Goal: Find specific page/section: Find specific page/section

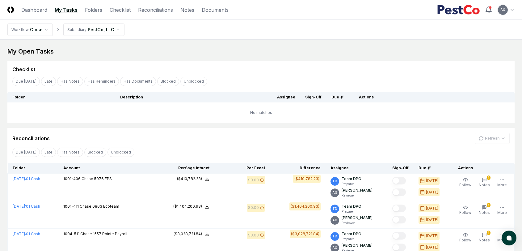
scroll to position [49, 0]
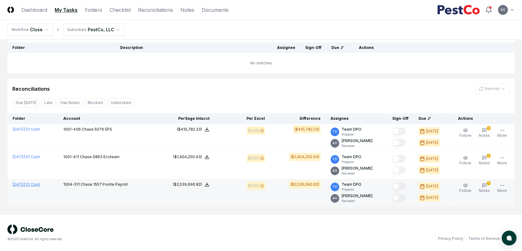
click at [37, 184] on link "[DATE] : 01 Cash" at bounding box center [26, 184] width 27 height 5
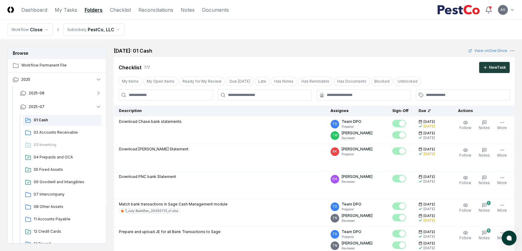
click at [264, 47] on div "[DATE]: 01 Cash View on One Drive" at bounding box center [314, 50] width 401 height 7
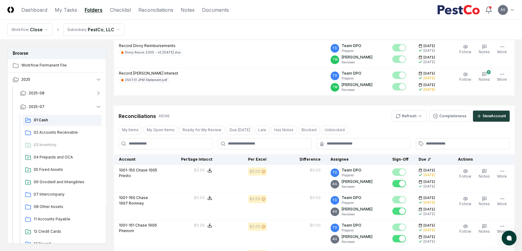
scroll to position [274, 0]
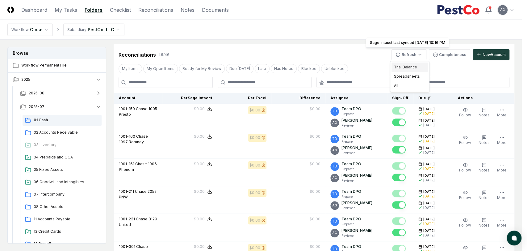
click at [412, 65] on div "Trial Balance" at bounding box center [410, 66] width 36 height 9
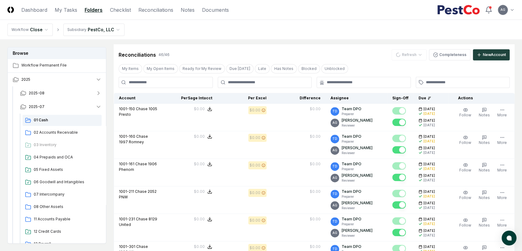
click at [360, 50] on div "Reconciliations 46 / 46 Refresh Completeness New Account" at bounding box center [314, 54] width 391 height 11
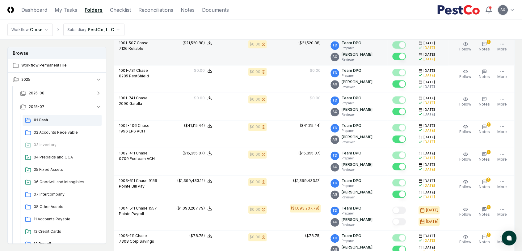
scroll to position [755, 0]
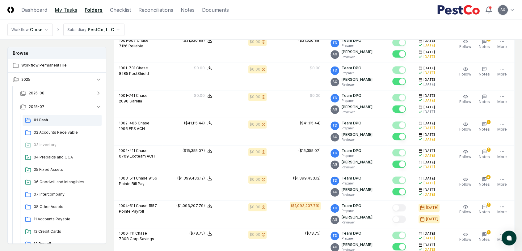
click at [64, 10] on link "My Tasks" at bounding box center [66, 9] width 23 height 7
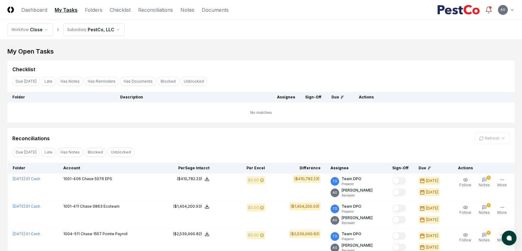
click at [224, 95] on th "Description" at bounding box center [193, 97] width 157 height 11
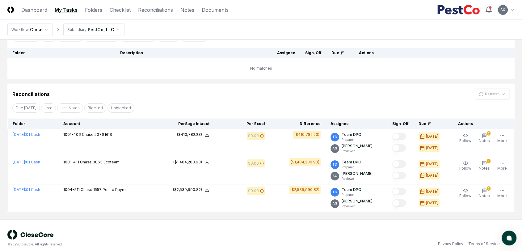
scroll to position [49, 0]
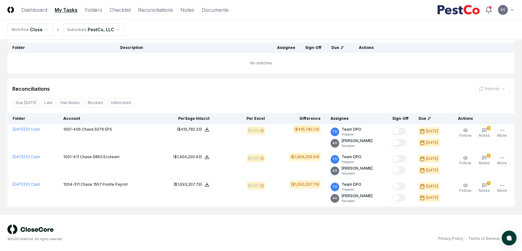
click at [409, 69] on td "No matches" at bounding box center [260, 63] width 507 height 20
